Goal: Information Seeking & Learning: Understand process/instructions

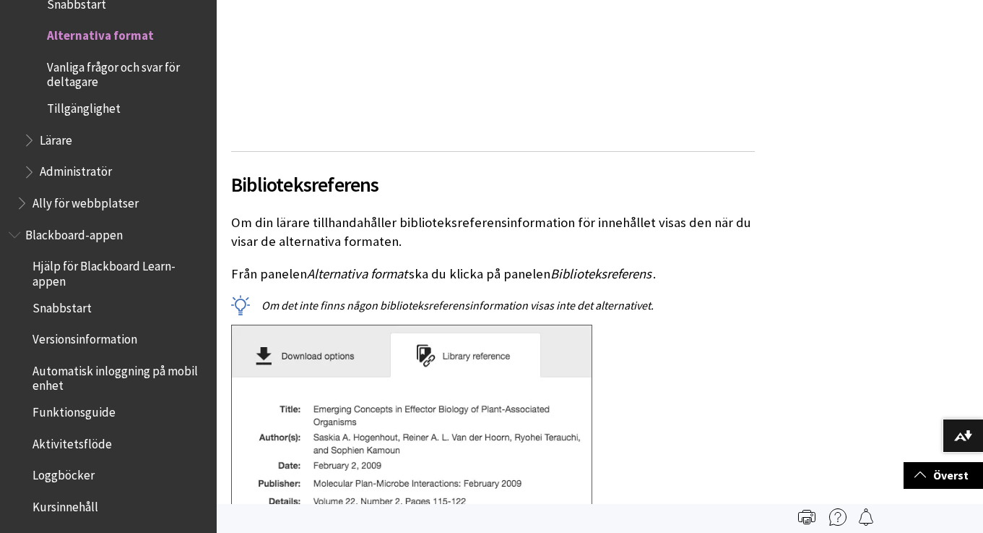
scroll to position [4419, 0]
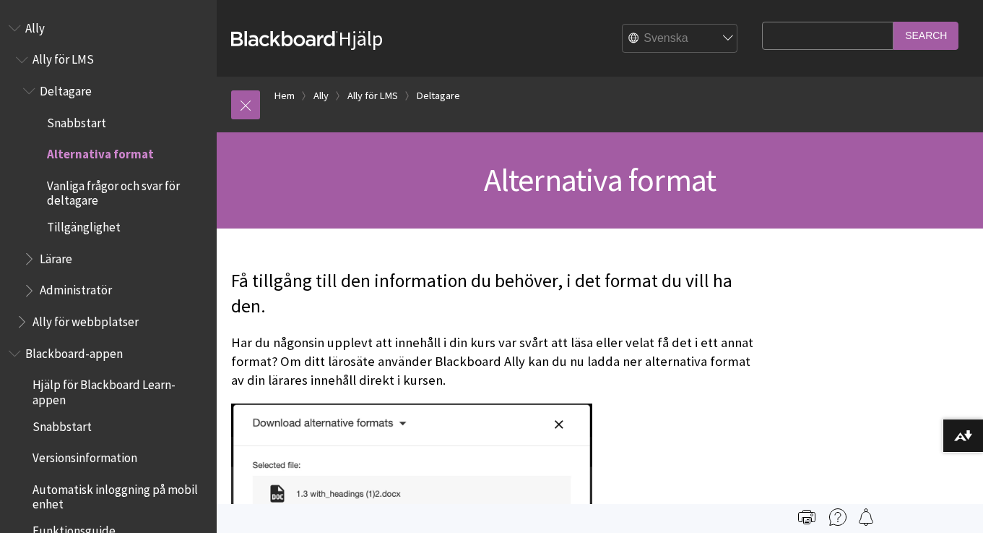
scroll to position [119, 0]
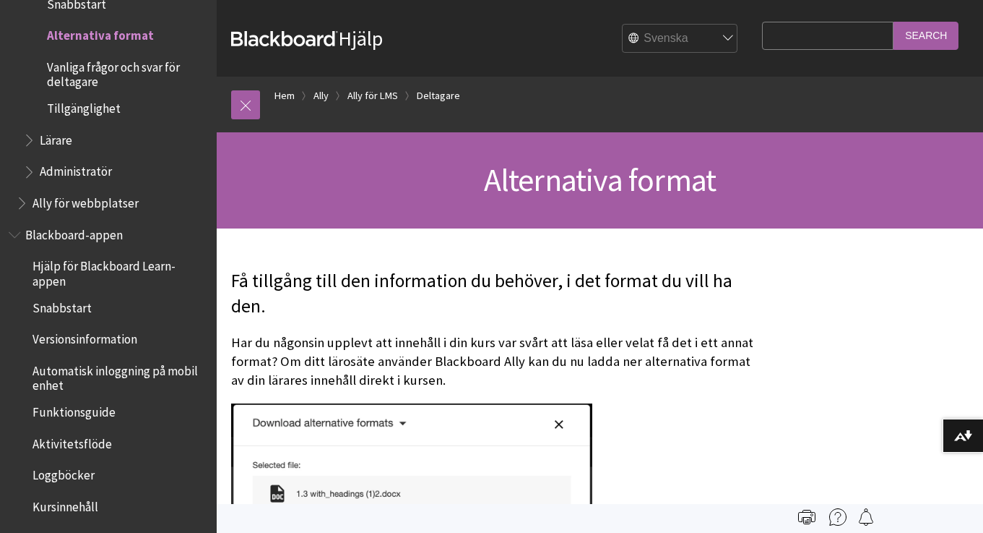
click at [587, 361] on p "Har du någonsin upplevt att innehåll i din kurs var svårt att läsa eller velat …" at bounding box center [493, 361] width 524 height 57
drag, startPoint x: 308, startPoint y: 360, endPoint x: 469, endPoint y: 361, distance: 161.1
click at [469, 361] on p "Har du någonsin upplevt att innehåll i din kurs var svårt att läsa eller velat …" at bounding box center [493, 361] width 524 height 57
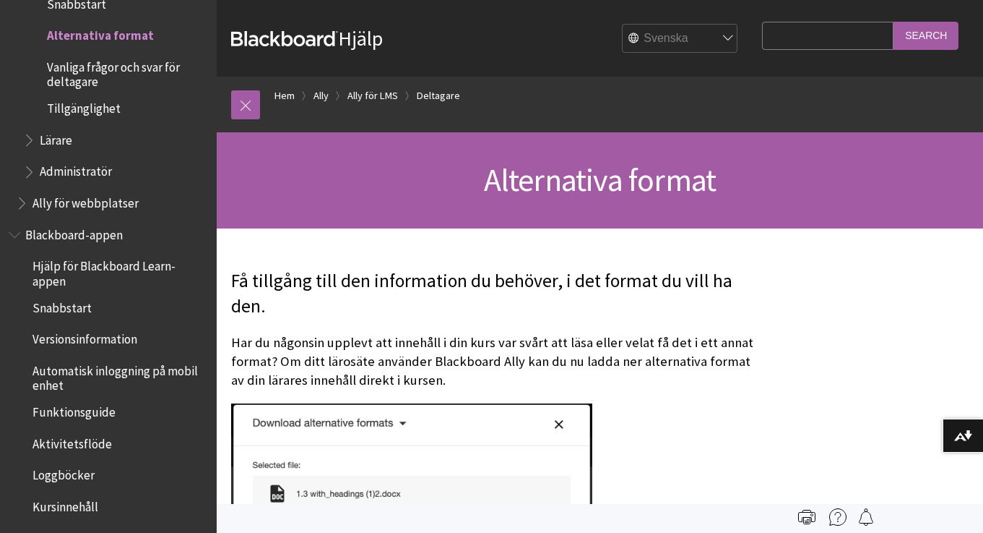
click at [291, 380] on p "Har du någonsin upplevt att innehåll i din kurs var svårt att läsa eller velat …" at bounding box center [493, 361] width 524 height 57
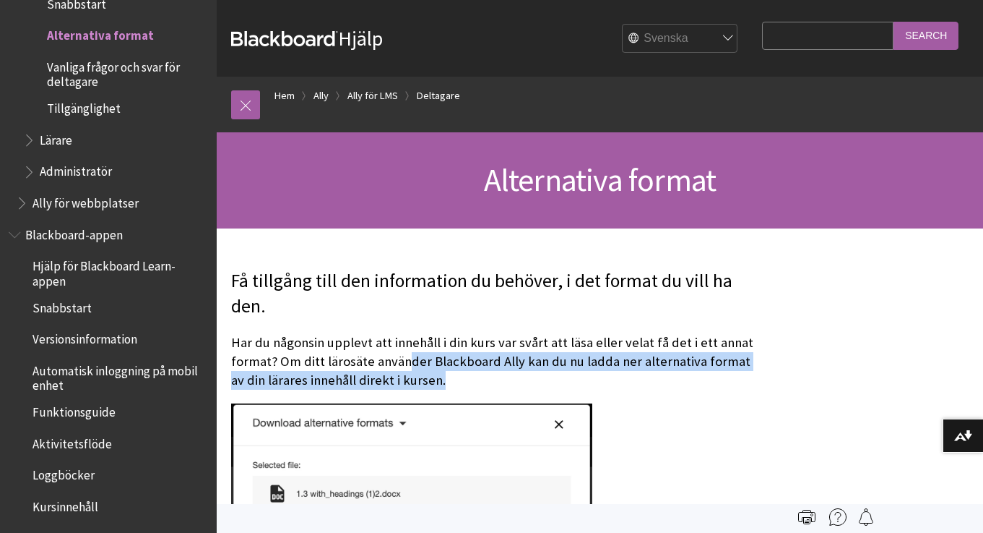
drag, startPoint x: 444, startPoint y: 370, endPoint x: 386, endPoint y: 348, distance: 62.7
click at [390, 352] on p "Har du någonsin upplevt att innehåll i din kurs var svårt att läsa eller velat …" at bounding box center [493, 361] width 524 height 57
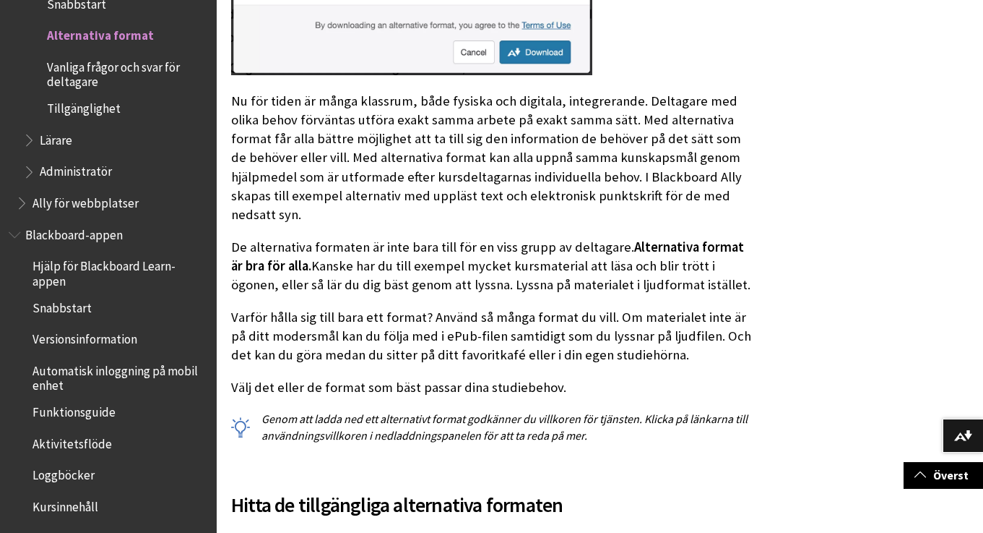
scroll to position [855, 0]
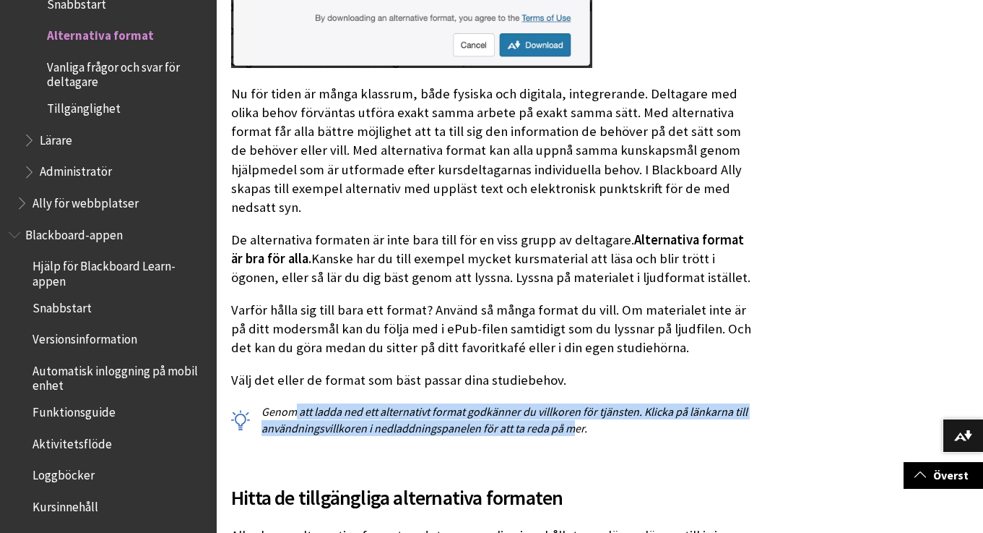
drag, startPoint x: 296, startPoint y: 388, endPoint x: 573, endPoint y: 406, distance: 278.1
click at [573, 406] on p "Genom att ladda ned ett alternativt format godkänner du villkoren för tjänsten.…" at bounding box center [493, 419] width 524 height 33
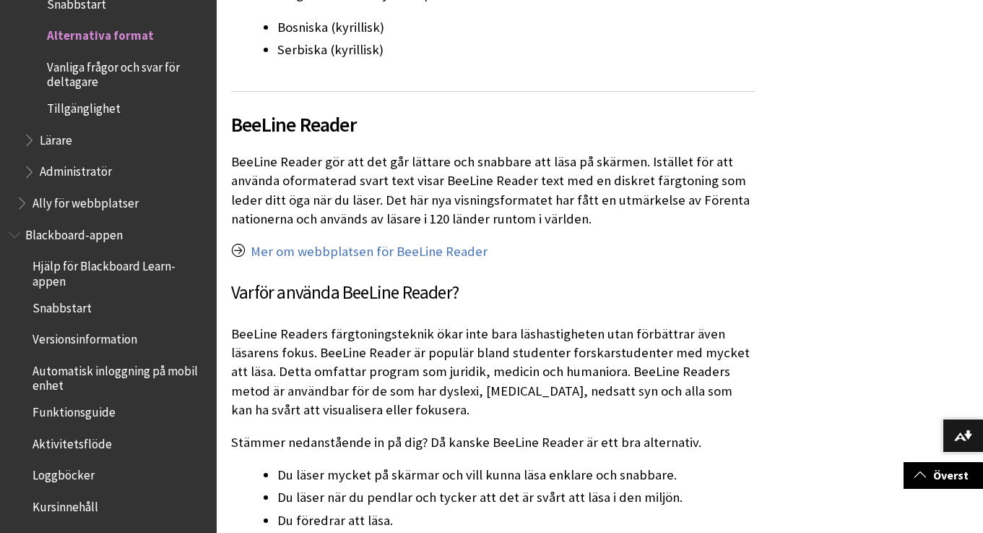
scroll to position [3669, 0]
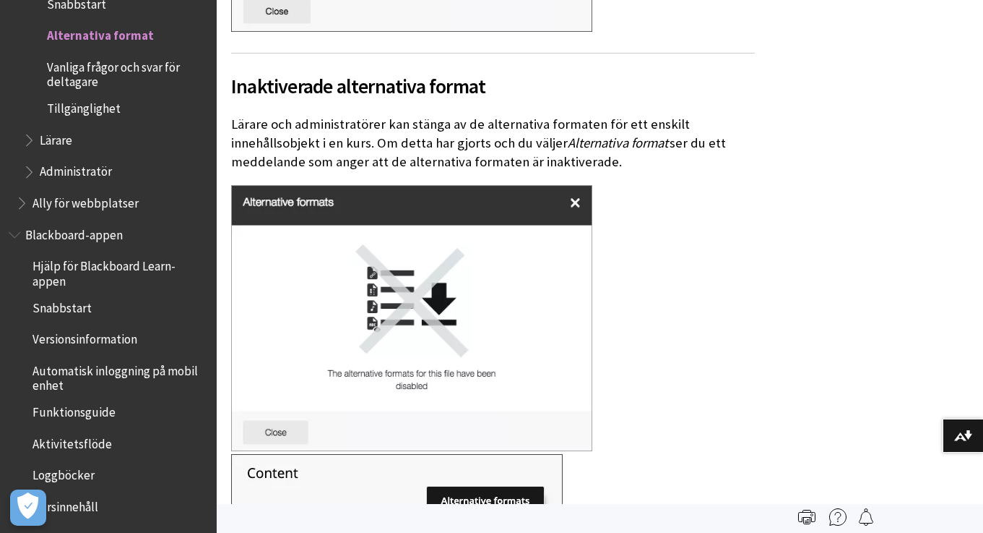
scroll to position [5029, 0]
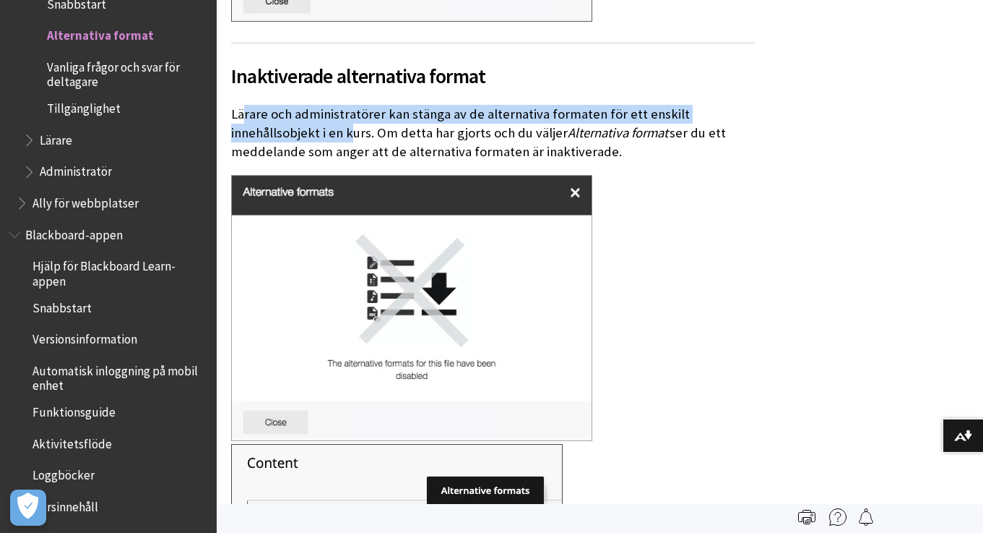
drag, startPoint x: 246, startPoint y: 87, endPoint x: 354, endPoint y: 104, distance: 109.1
click at [354, 105] on p "Lärare och administratörer kan stänga av de alternativa formaten för ett enskil…" at bounding box center [493, 133] width 524 height 57
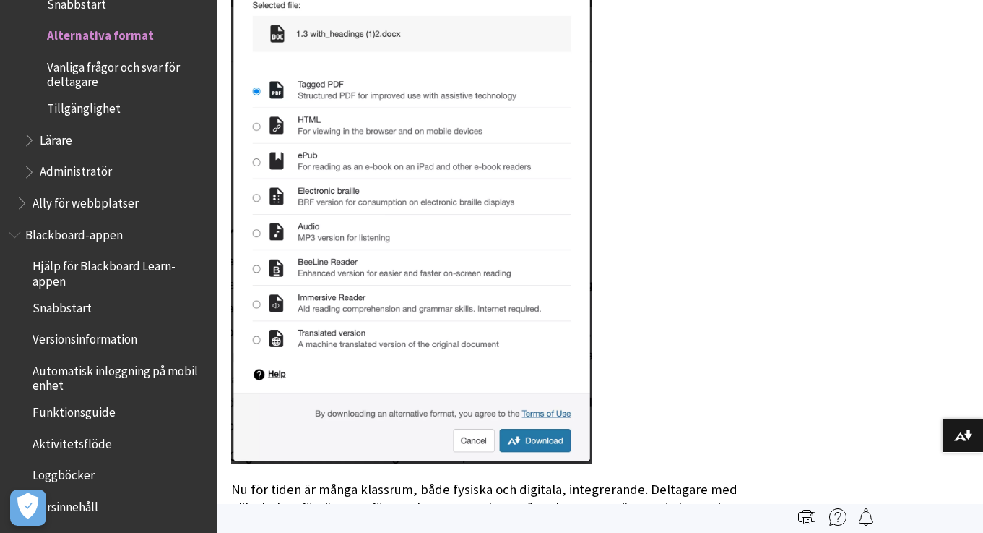
scroll to position [0, 0]
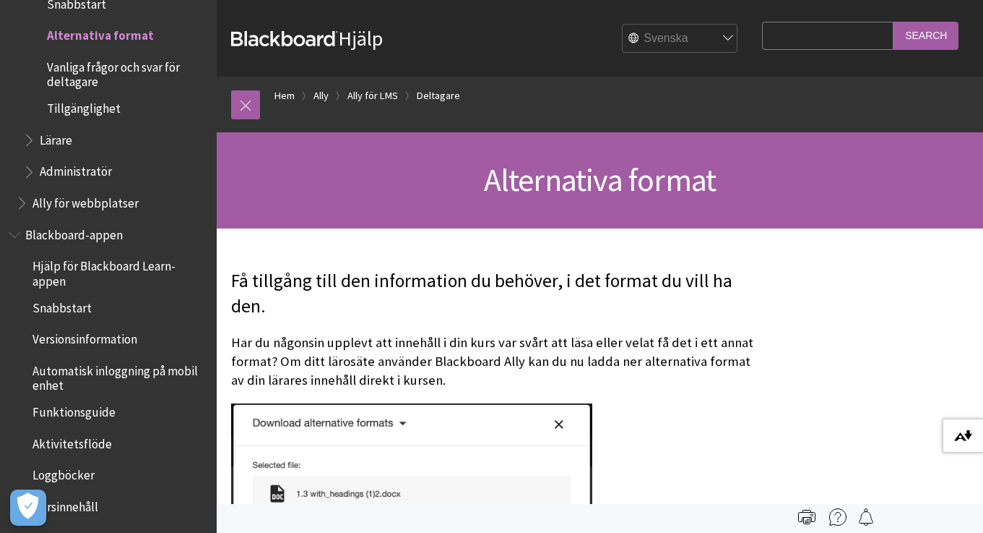
click at [966, 435] on img at bounding box center [964, 436] width 18 height 12
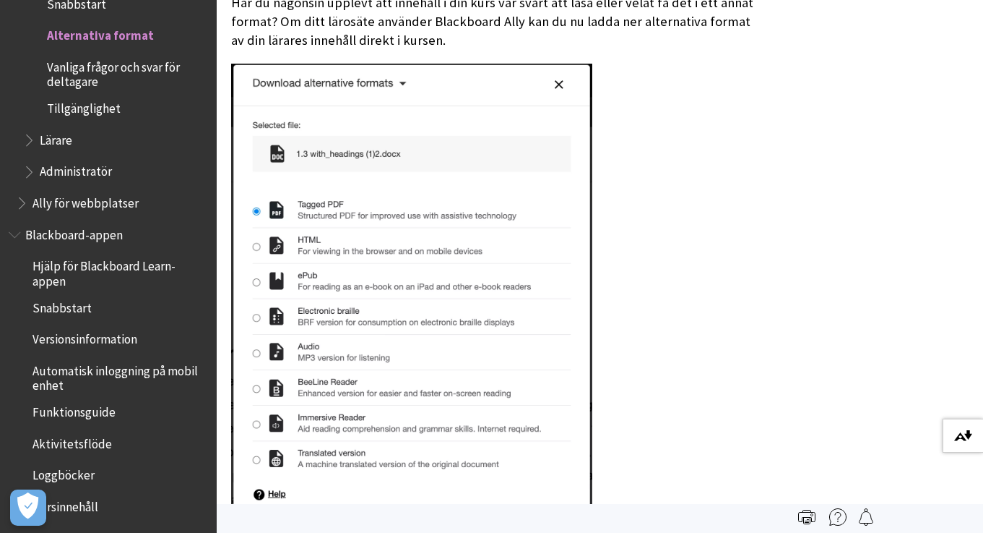
scroll to position [320, 0]
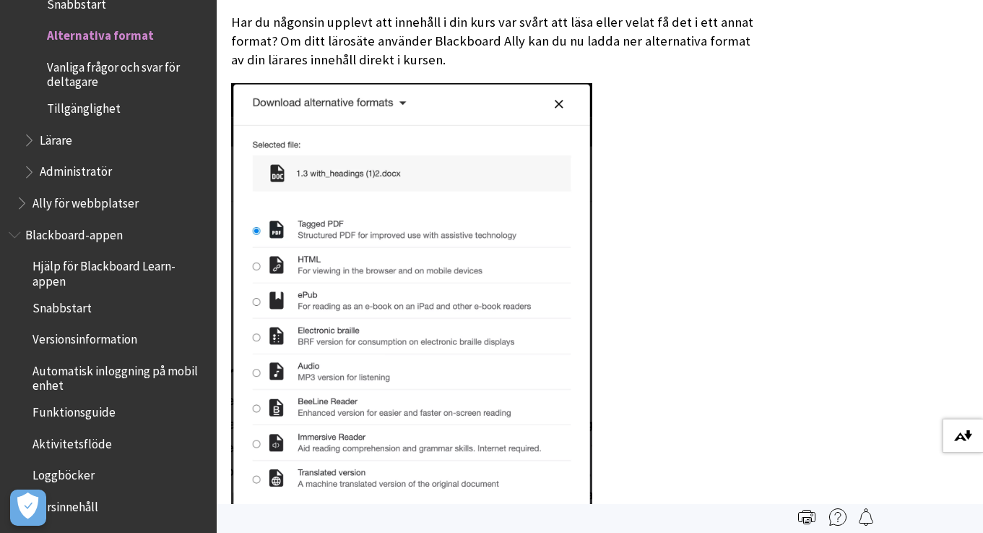
click at [956, 439] on img at bounding box center [964, 436] width 18 height 12
